Goal: Register for event/course: Register for event/course

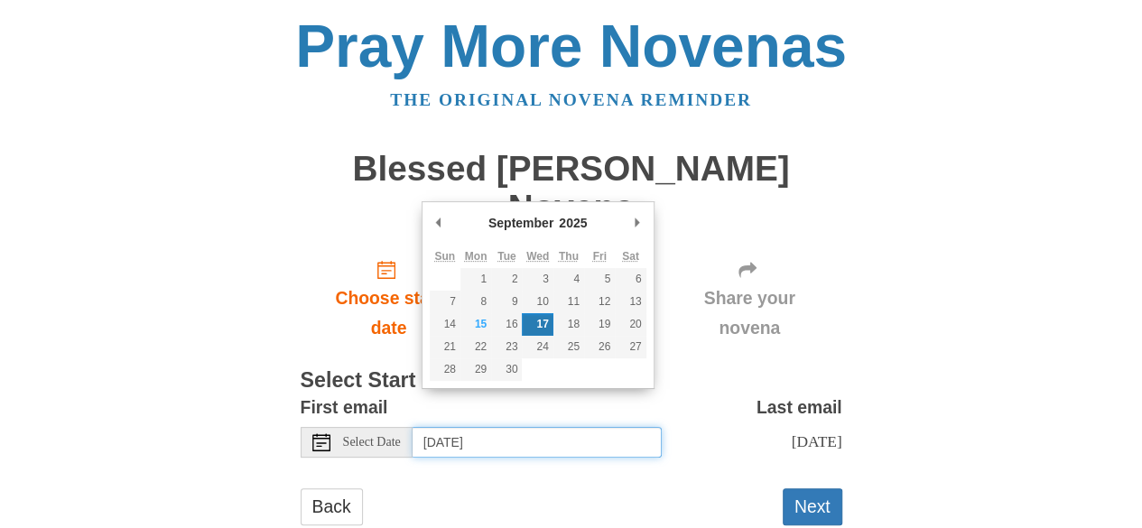
click at [583, 427] on input "[DATE]" at bounding box center [537, 442] width 249 height 31
type input "6"
type input "[DATE]"
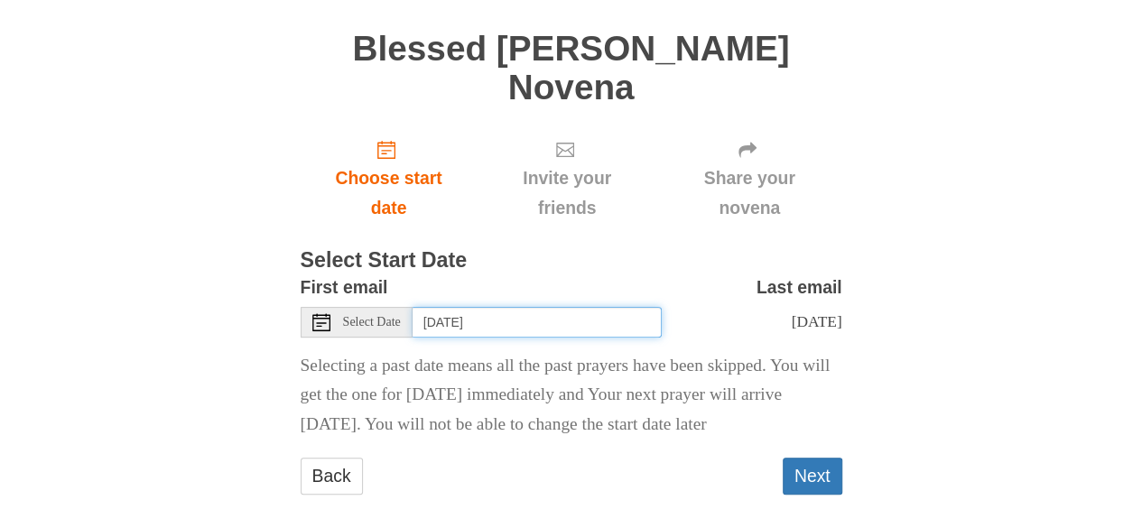
scroll to position [147, 0]
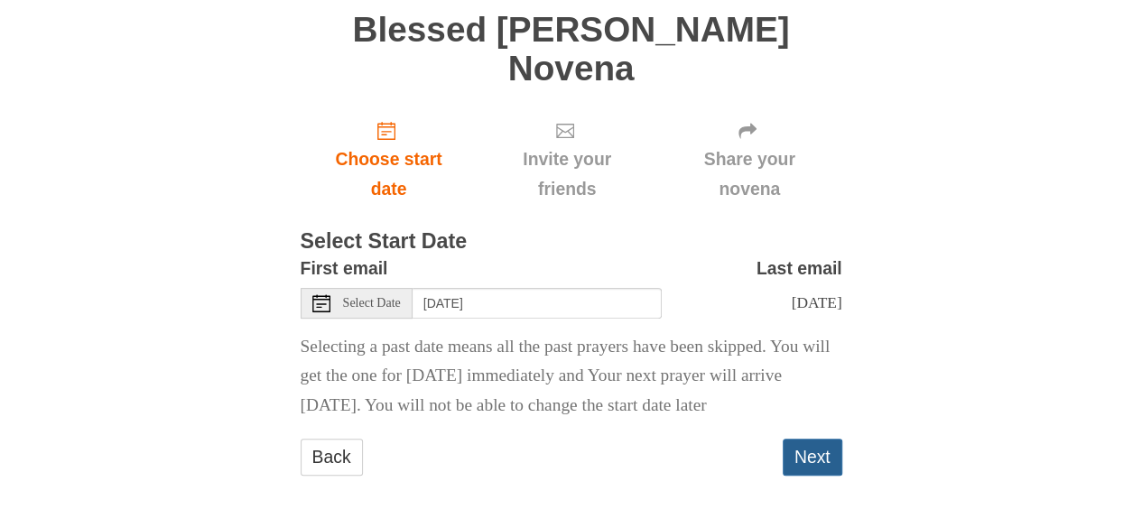
click at [820, 451] on button "Next" at bounding box center [813, 457] width 60 height 37
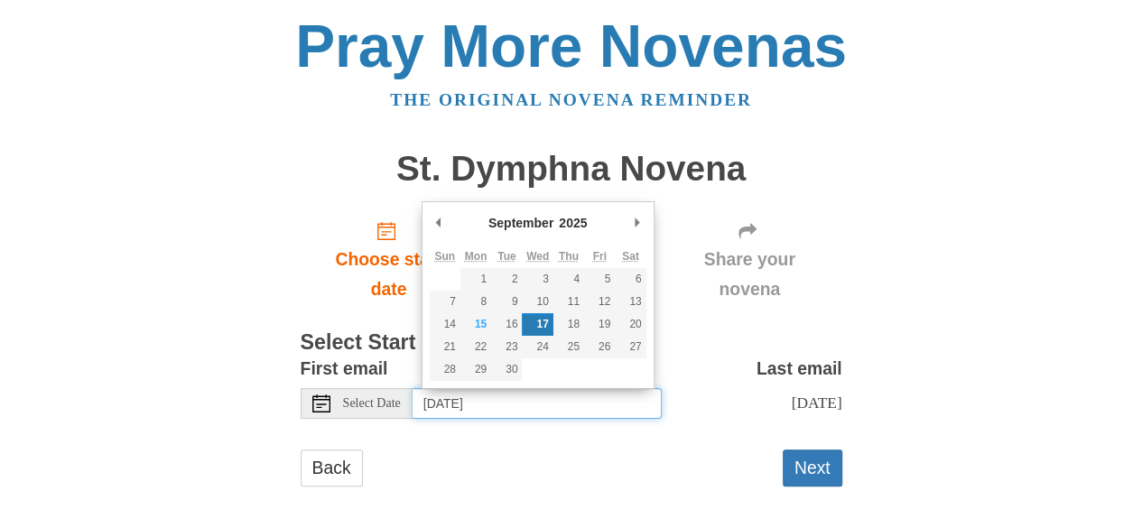
click at [581, 404] on input "Wednesday, September 17th" at bounding box center [537, 403] width 249 height 31
type input "Tuesday, September 16th"
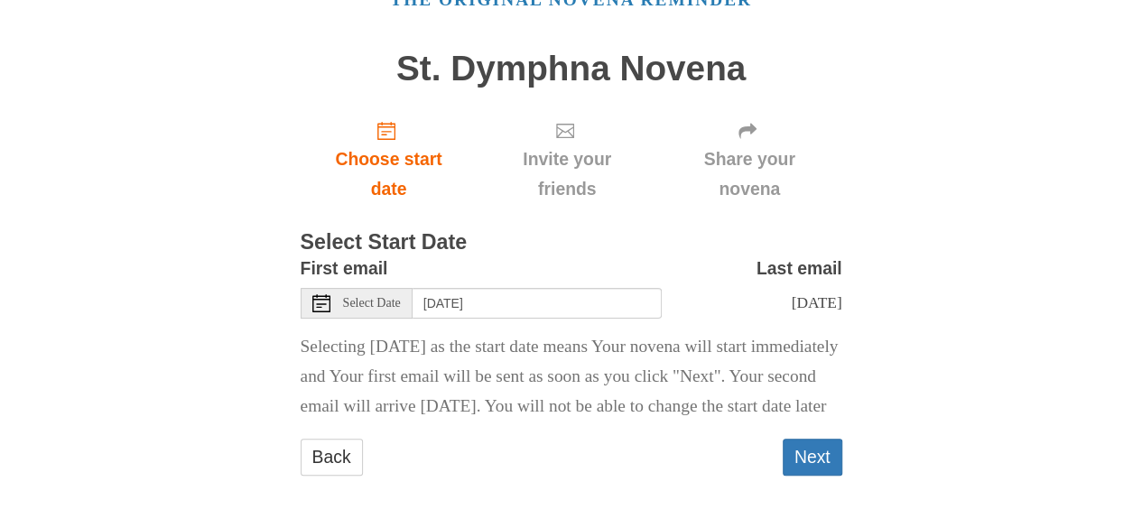
scroll to position [147, 0]
click at [824, 466] on button "Next" at bounding box center [813, 457] width 60 height 37
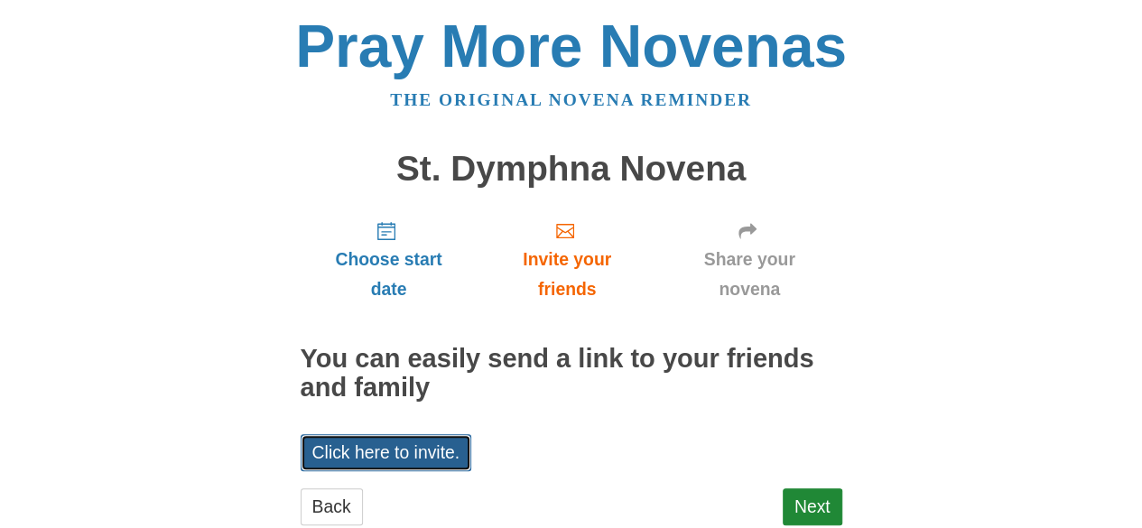
click at [392, 461] on link "Click here to invite." at bounding box center [387, 452] width 172 height 37
